Goal: Navigation & Orientation: Find specific page/section

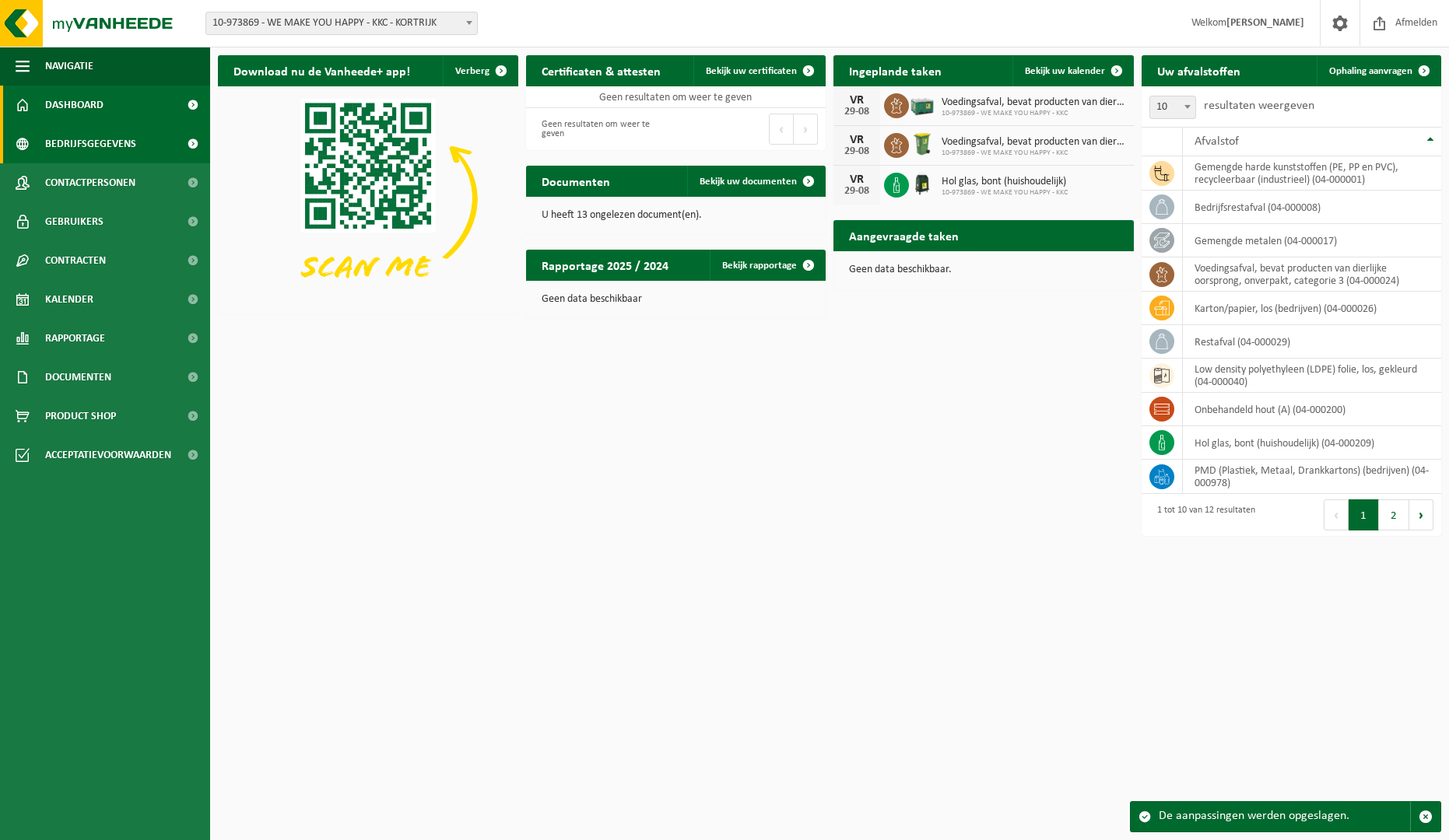
click at [126, 147] on span "Bedrijfsgegevens" at bounding box center [90, 143] width 91 height 39
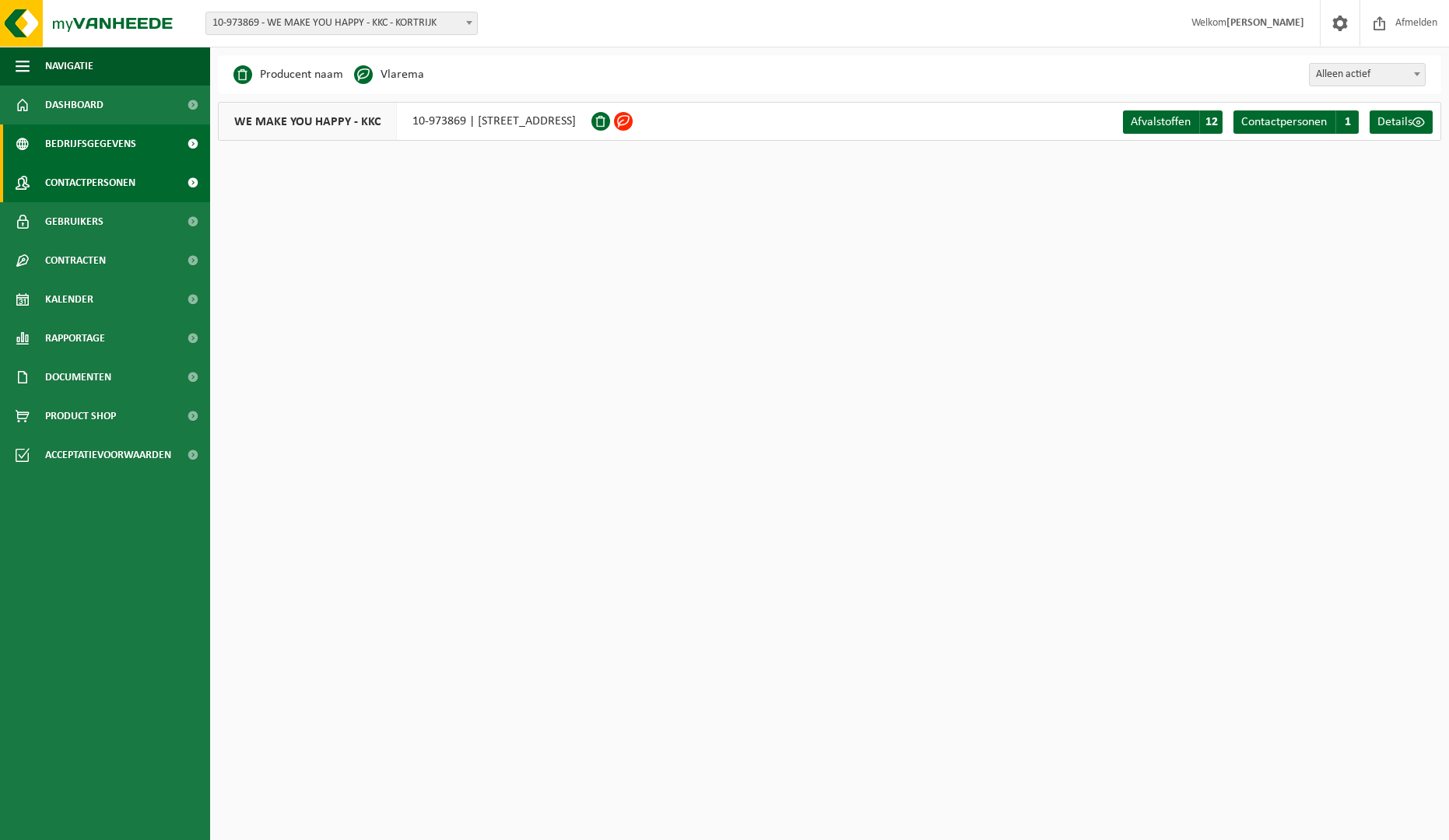
click at [115, 184] on span "Contactpersonen" at bounding box center [90, 182] width 90 height 39
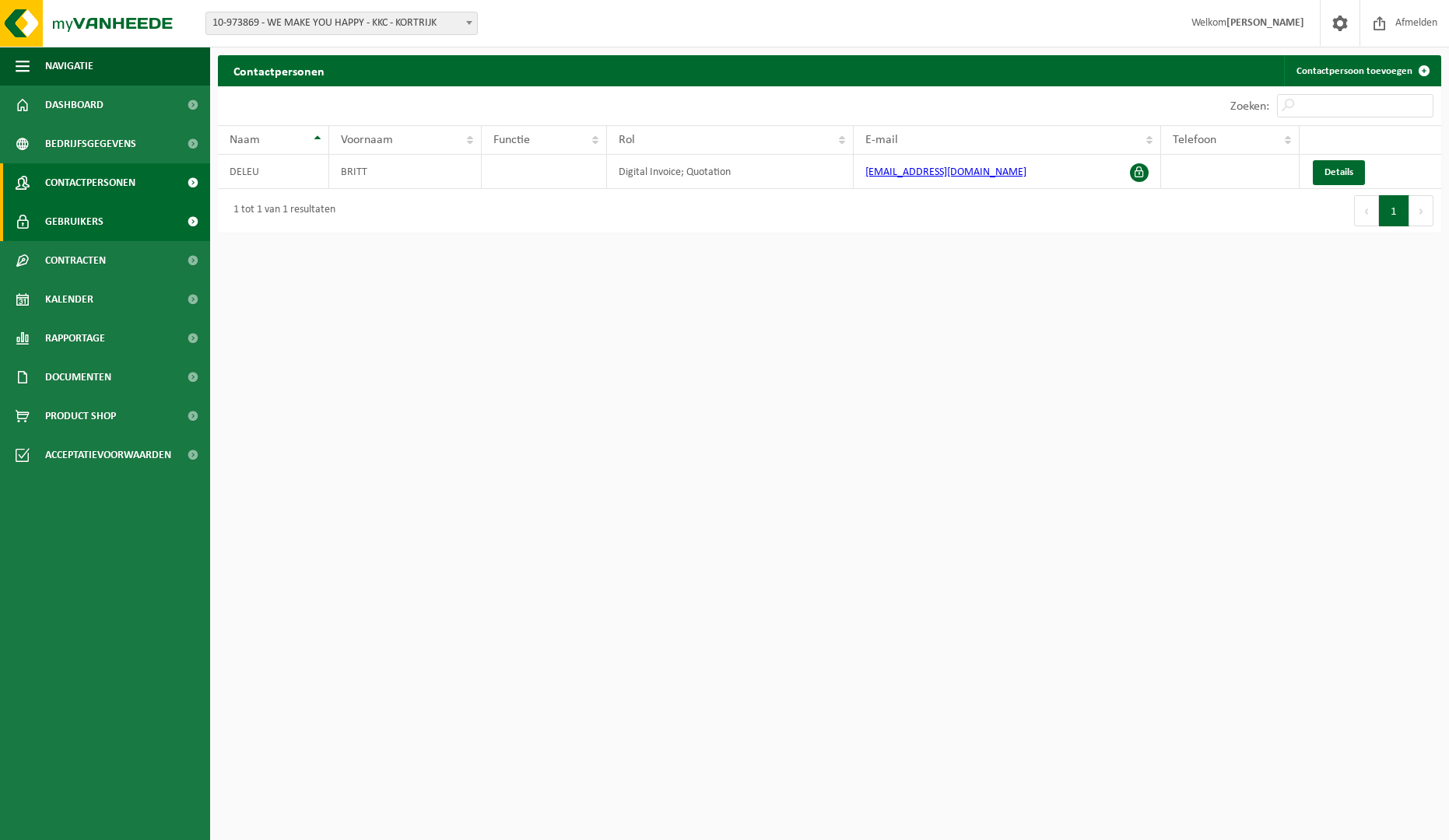
click at [96, 224] on span "Gebruikers" at bounding box center [74, 221] width 59 height 39
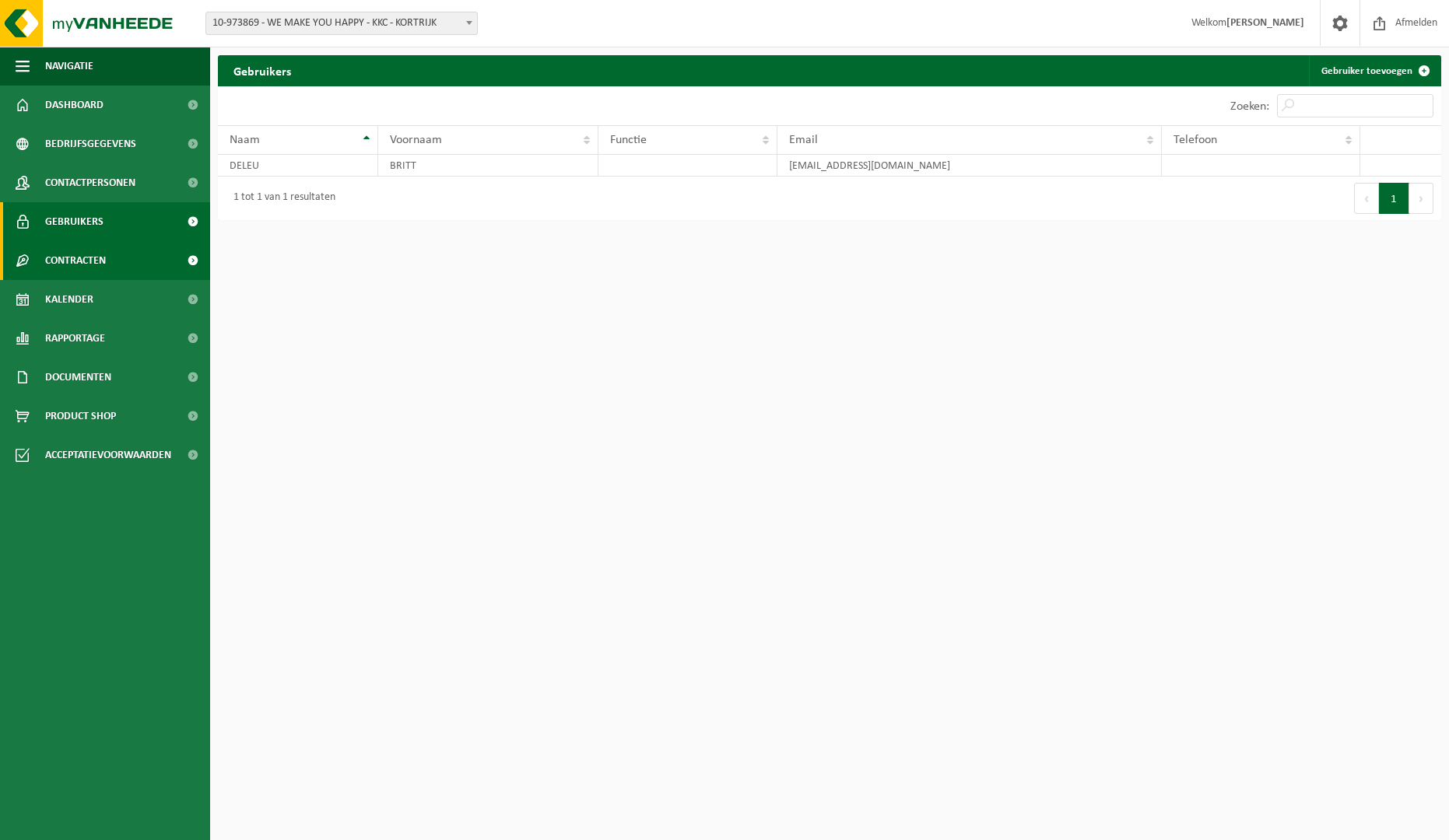
click at [92, 259] on span "Contracten" at bounding box center [75, 260] width 61 height 39
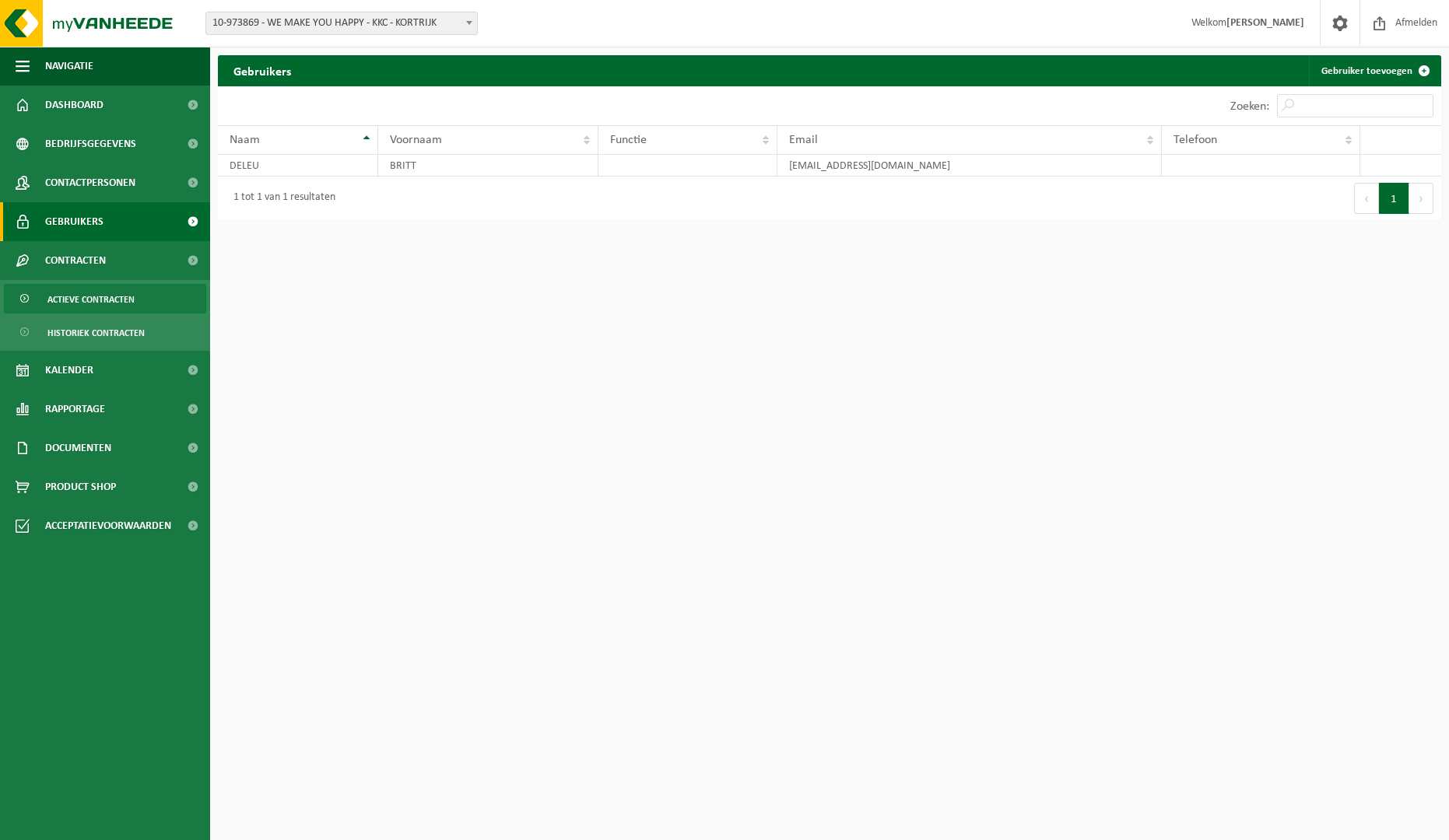
click at [97, 291] on span "Actieve contracten" at bounding box center [91, 299] width 87 height 29
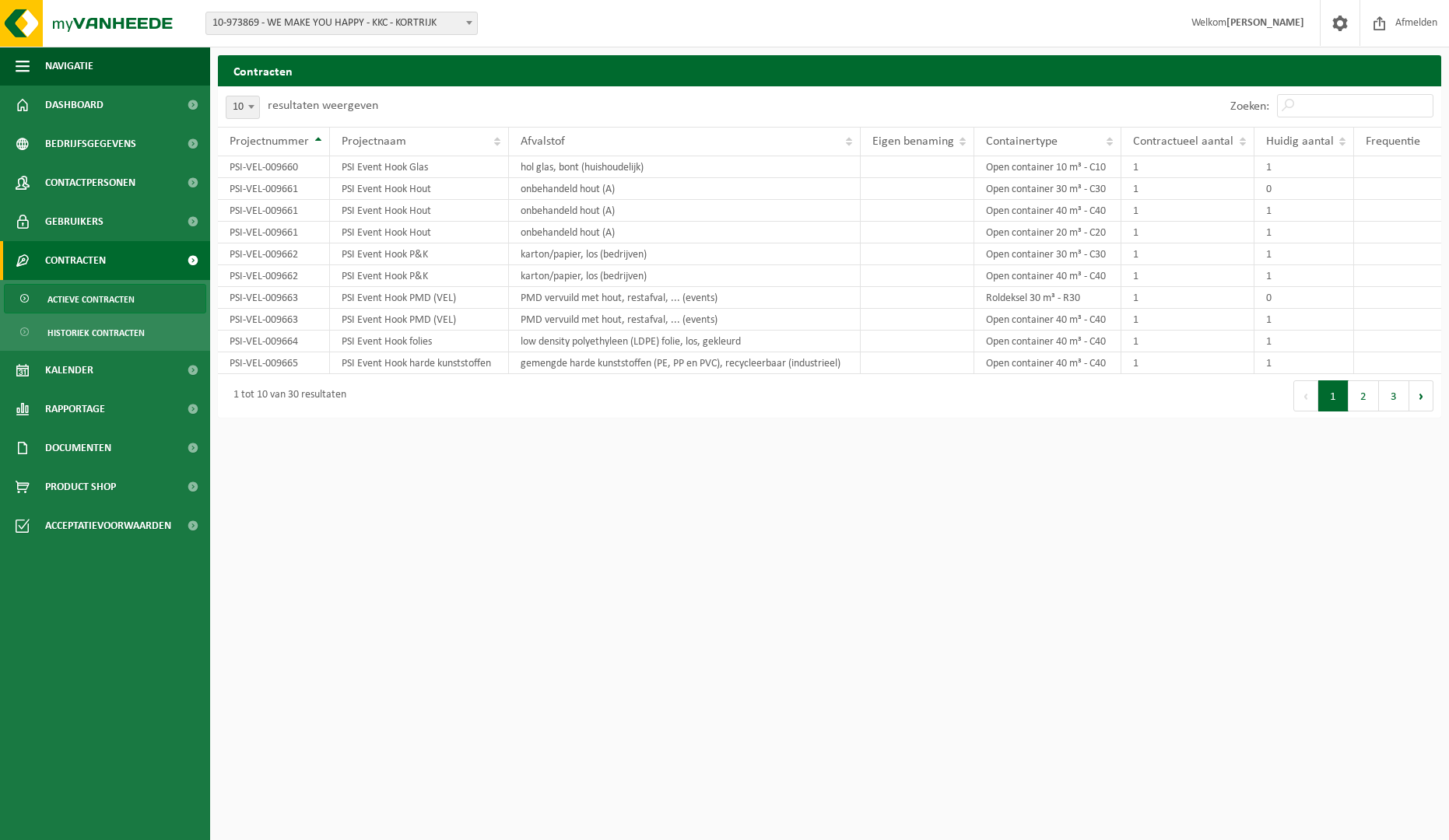
click at [97, 264] on span "Contracten" at bounding box center [75, 260] width 61 height 39
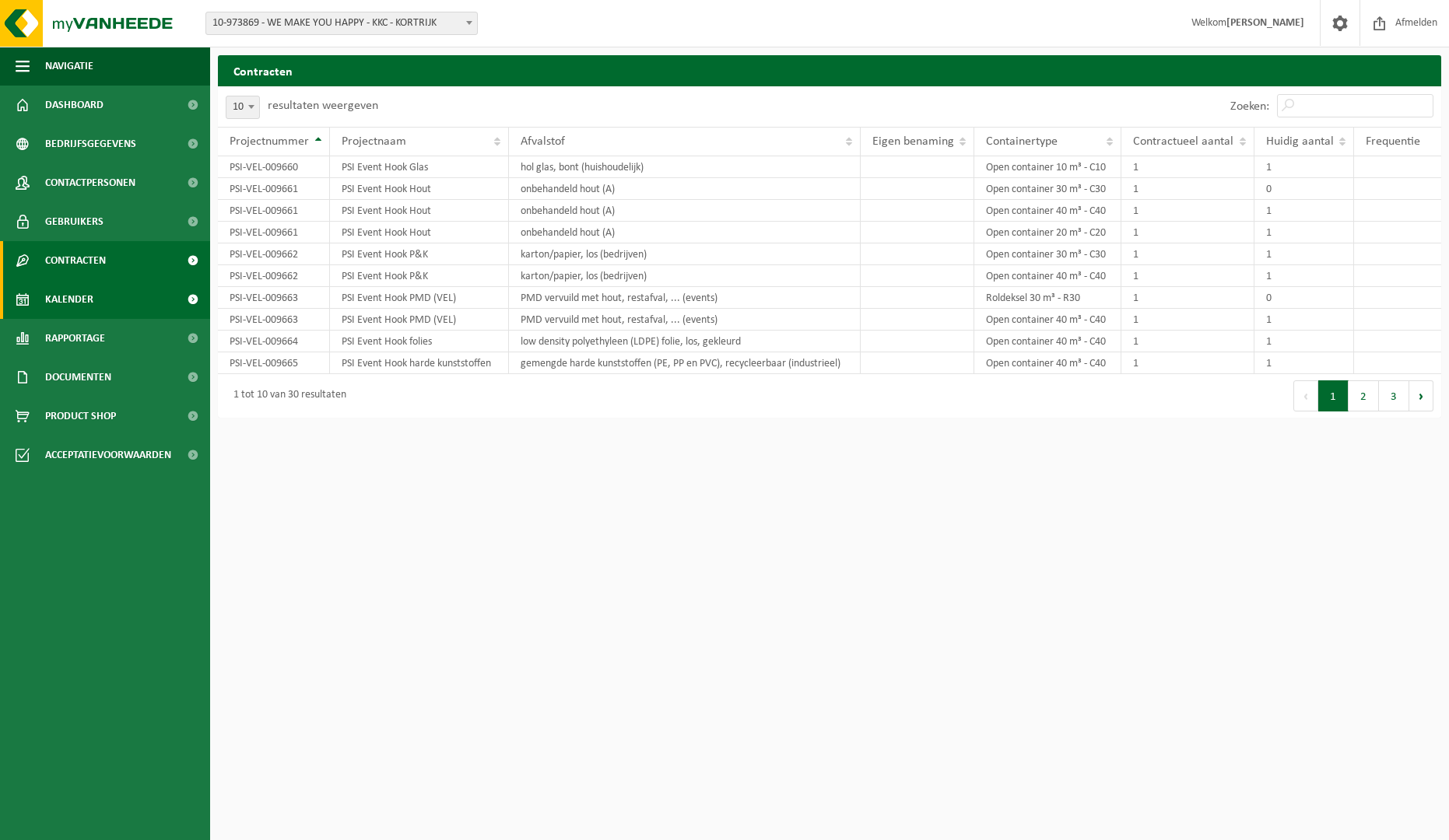
click at [85, 309] on span "Kalender" at bounding box center [69, 299] width 48 height 39
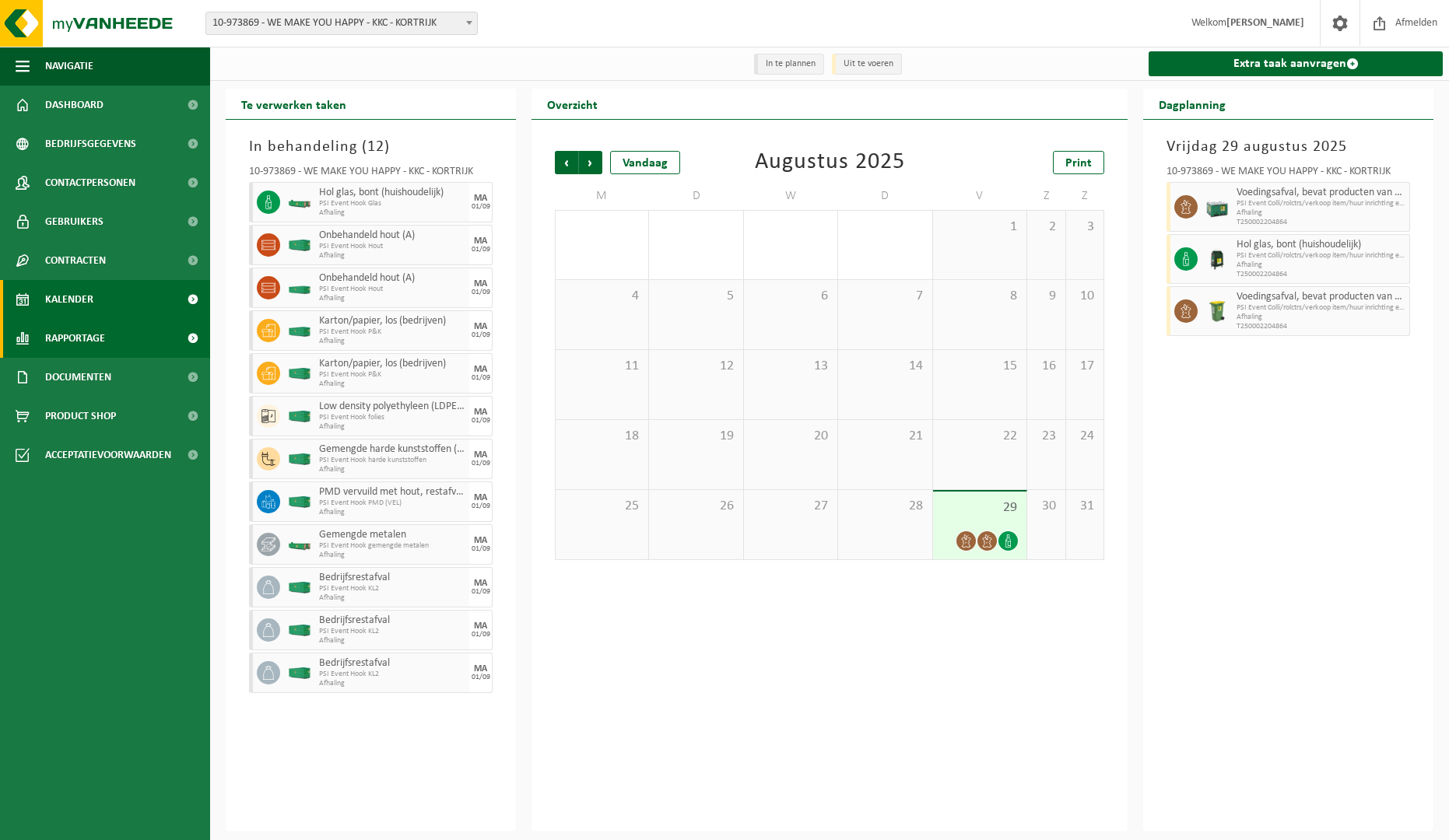
click at [85, 334] on span "Rapportage" at bounding box center [75, 338] width 60 height 39
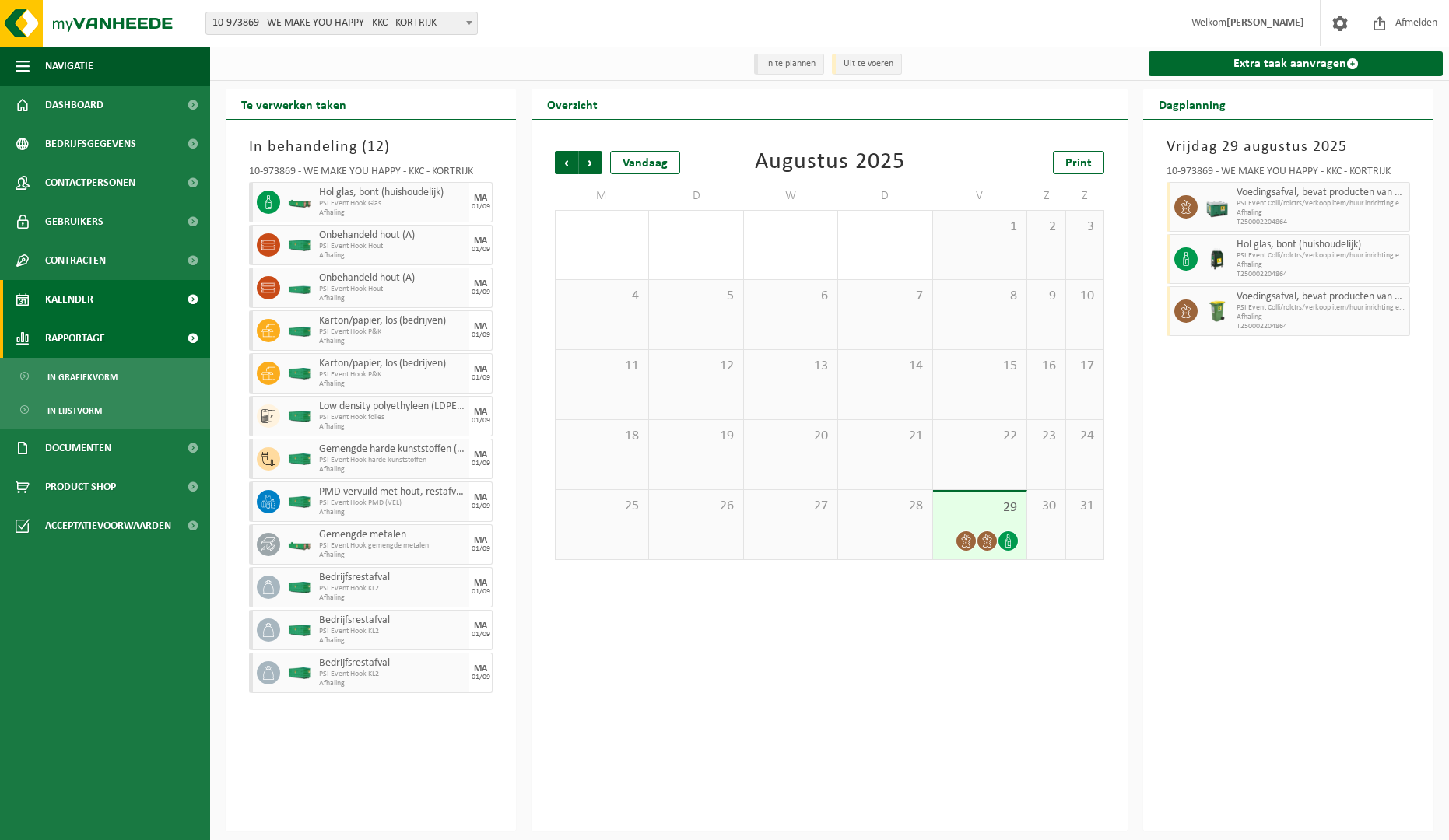
click at [85, 334] on span "Rapportage" at bounding box center [75, 338] width 60 height 39
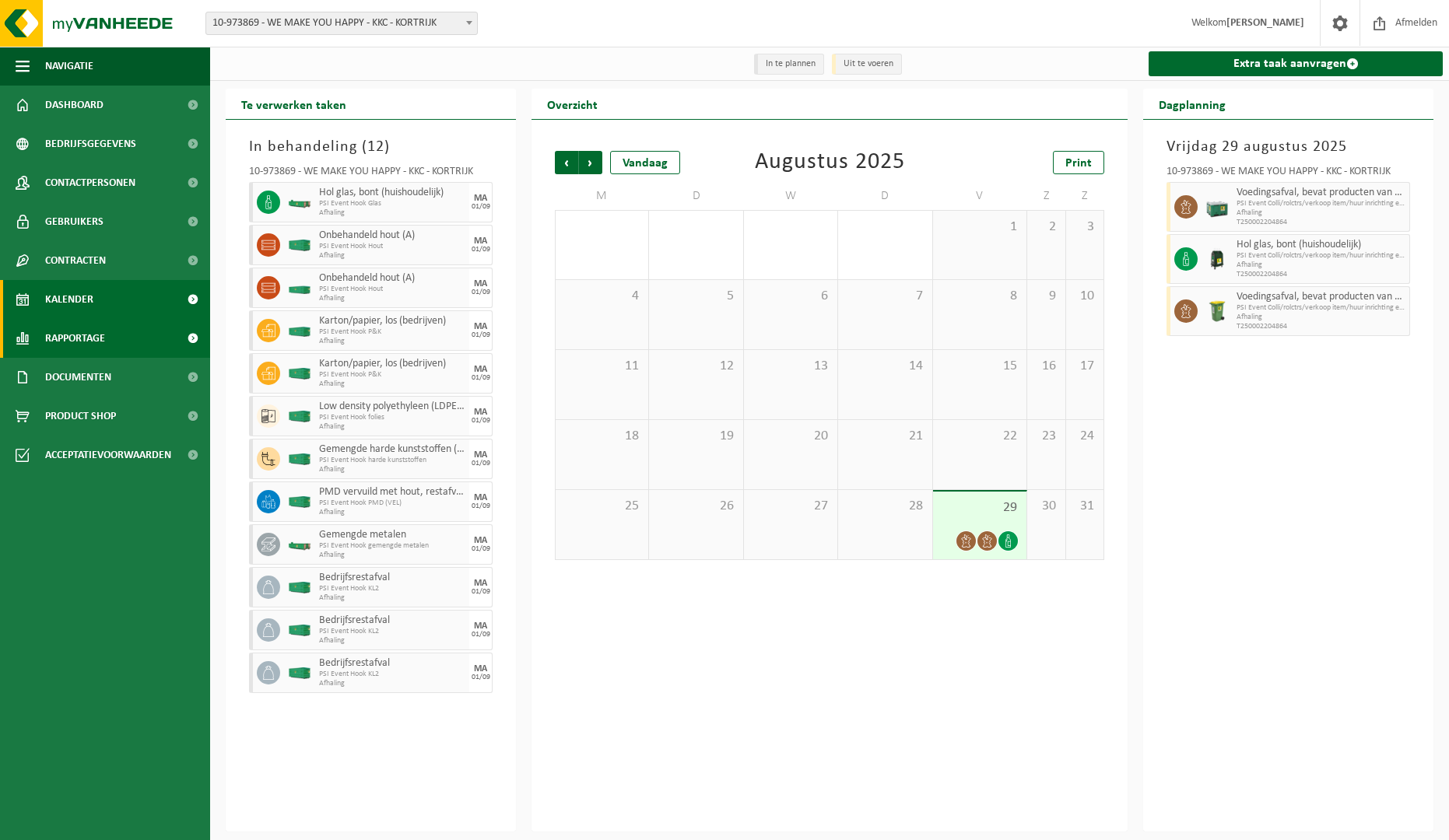
click at [113, 335] on link "Rapportage" at bounding box center [104, 338] width 210 height 39
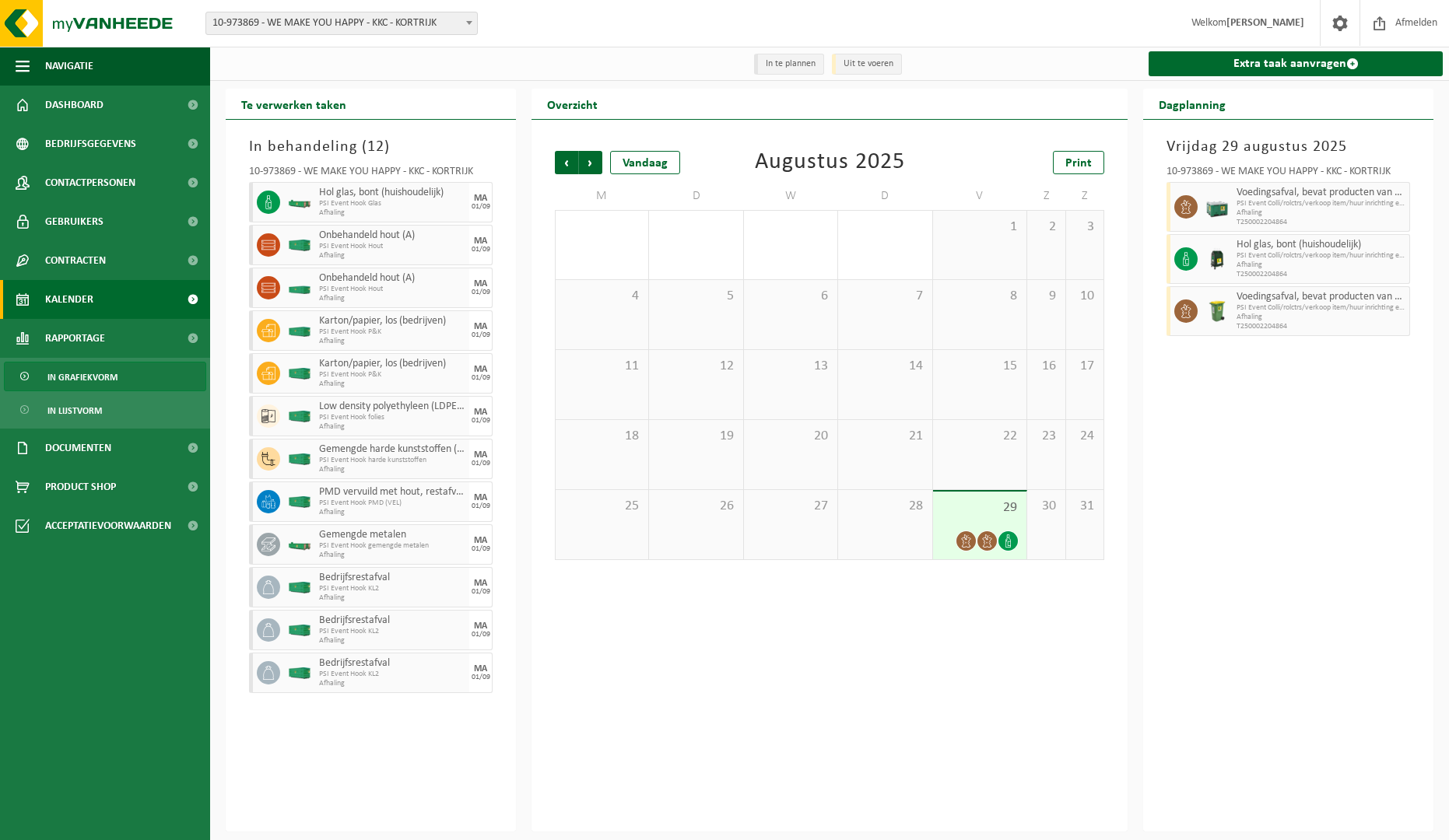
click at [108, 378] on span "In grafiekvorm" at bounding box center [82, 376] width 70 height 29
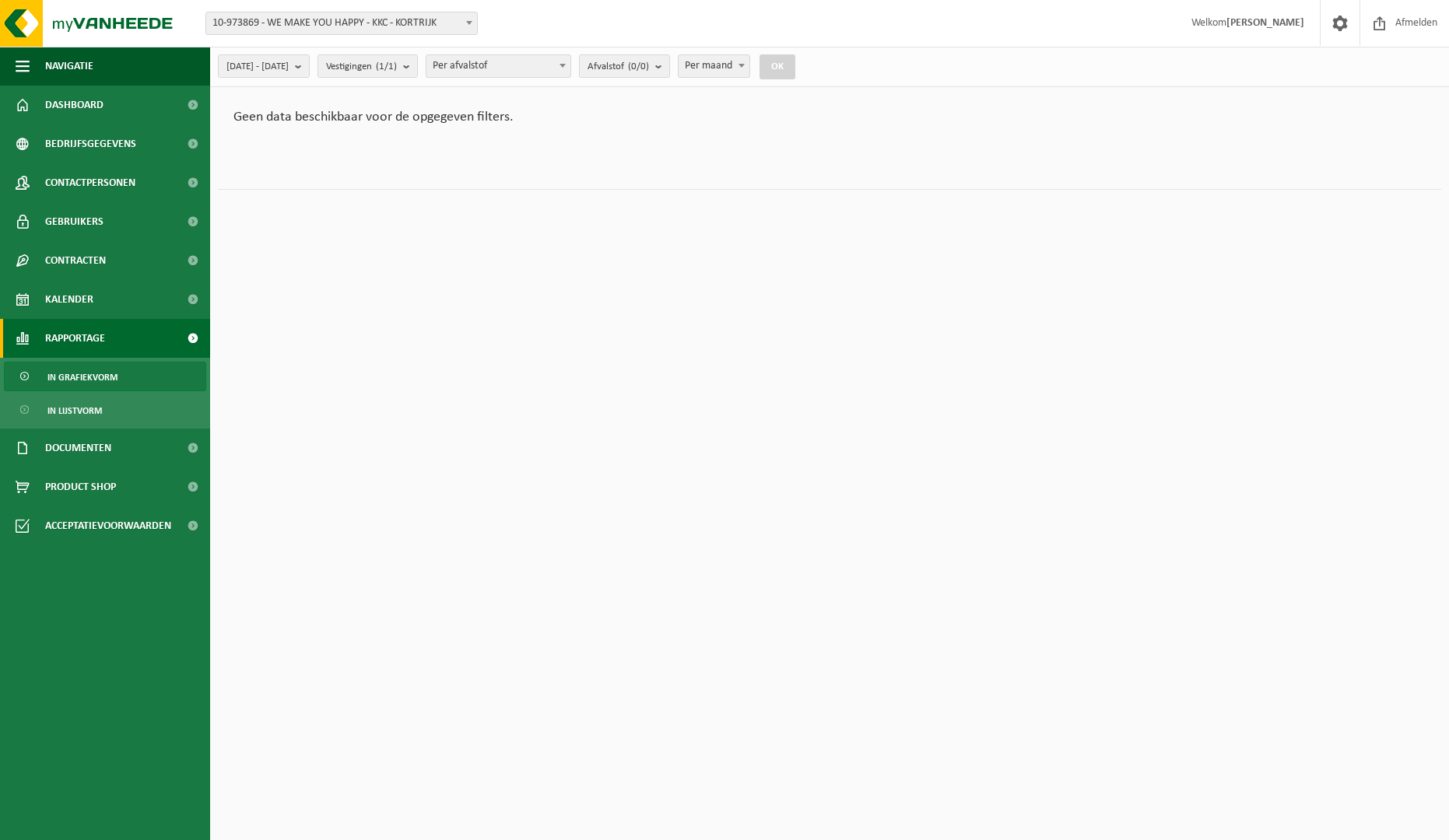
click at [97, 350] on span "Rapportage" at bounding box center [75, 338] width 60 height 39
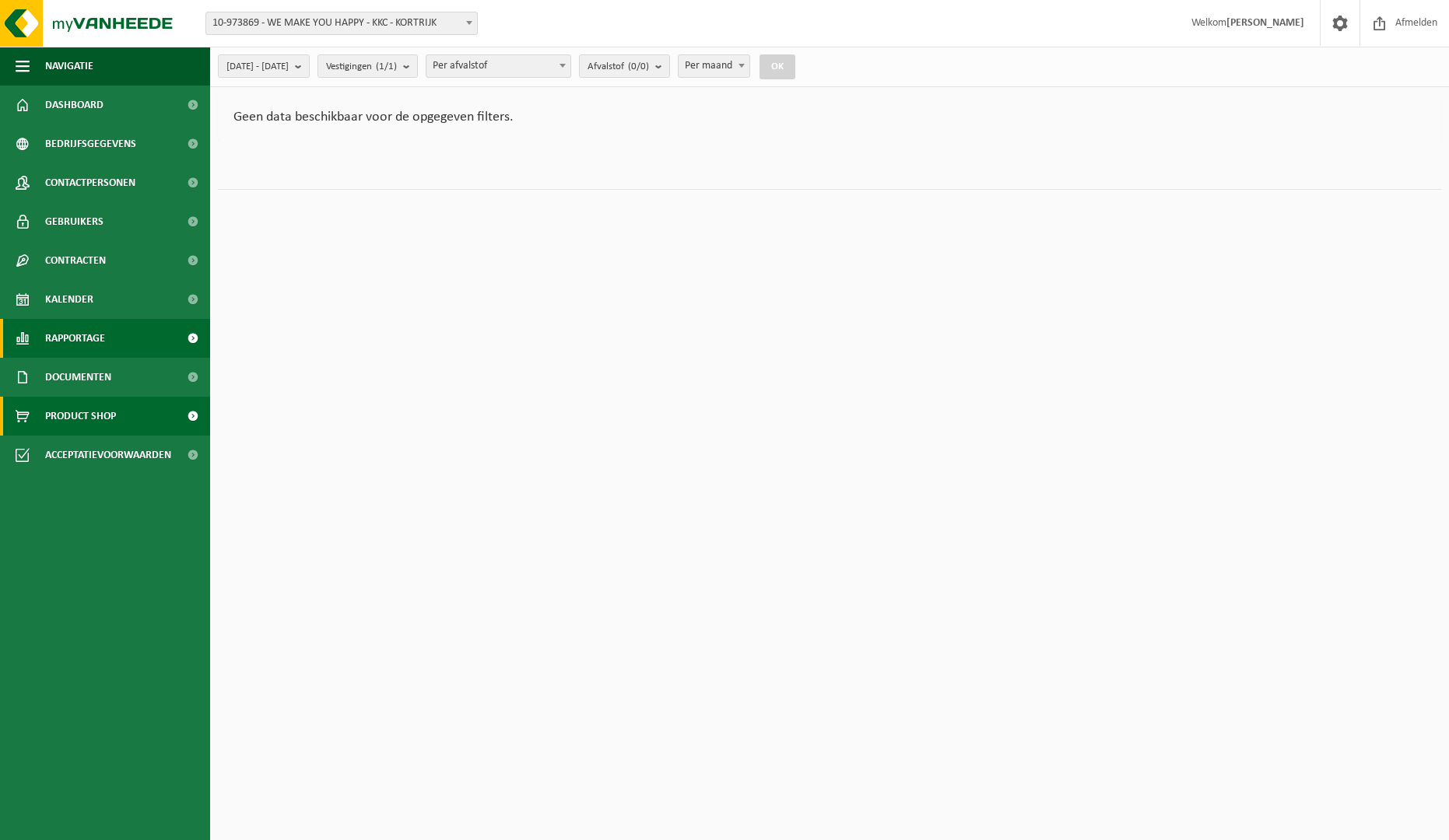
click at [102, 399] on span "Product Shop" at bounding box center [80, 415] width 70 height 39
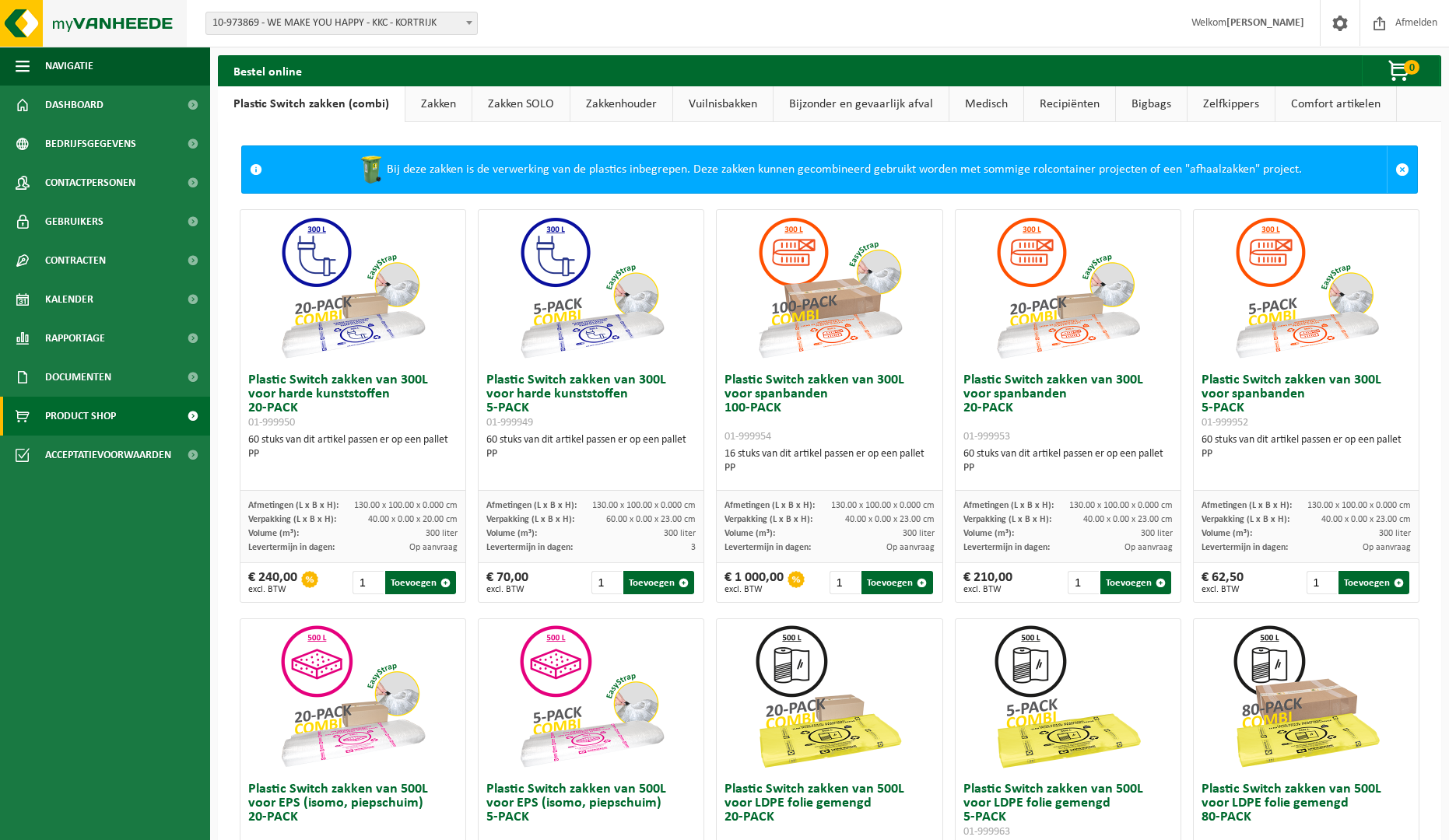
click at [122, 22] on img at bounding box center [93, 23] width 187 height 47
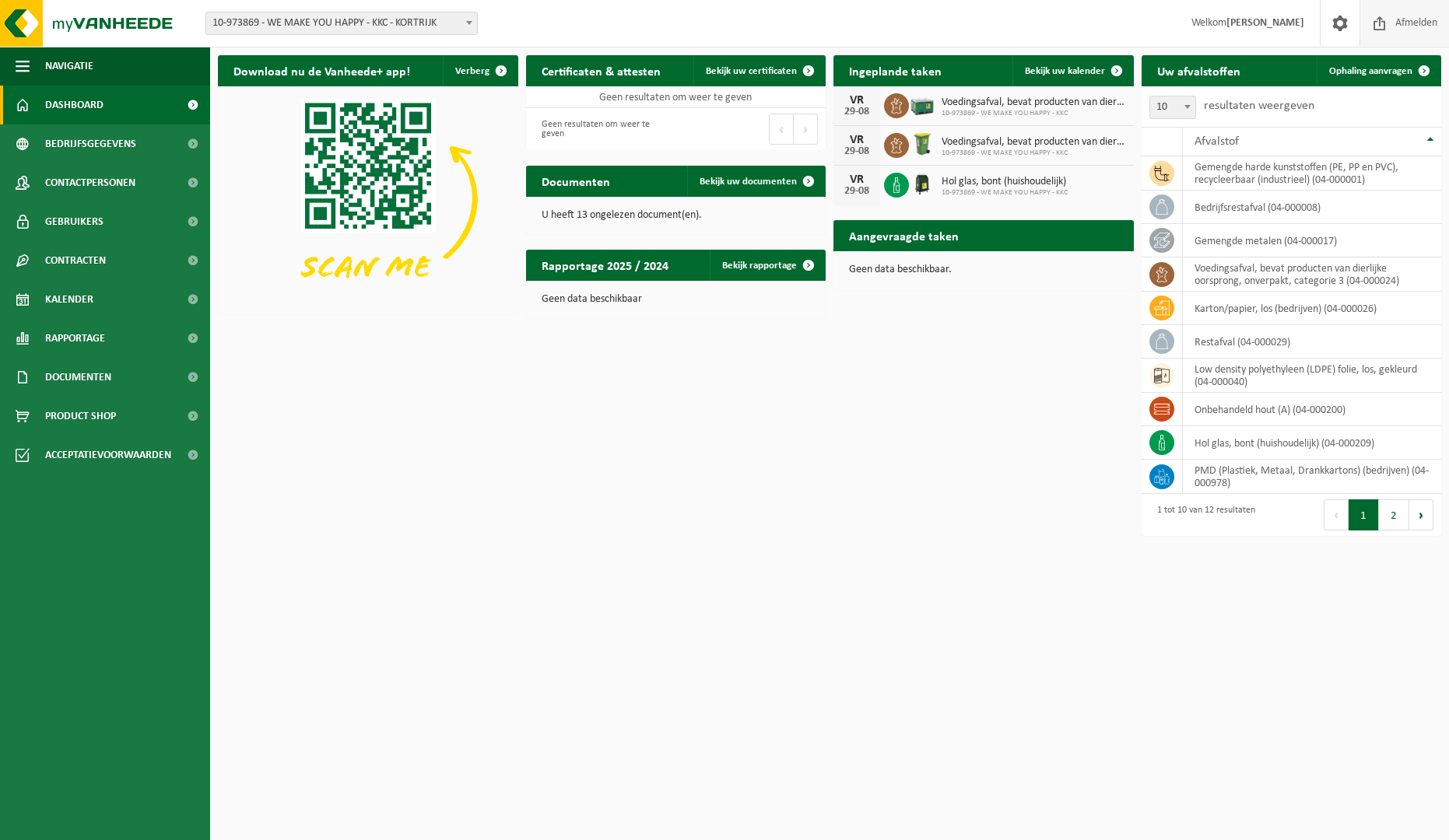
click at [1398, 14] on span "Afmelden" at bounding box center [1416, 23] width 50 height 46
